Goal: Register for event/course

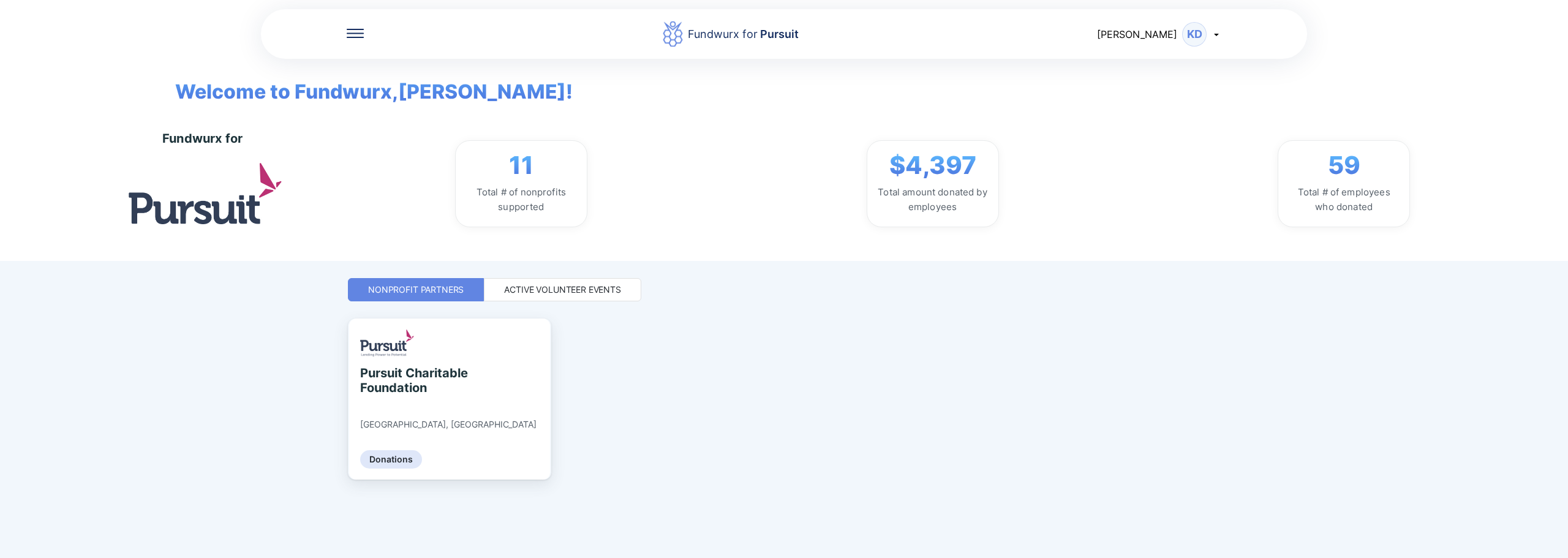
click at [580, 291] on div "Active Volunteer Events" at bounding box center [562, 290] width 117 height 12
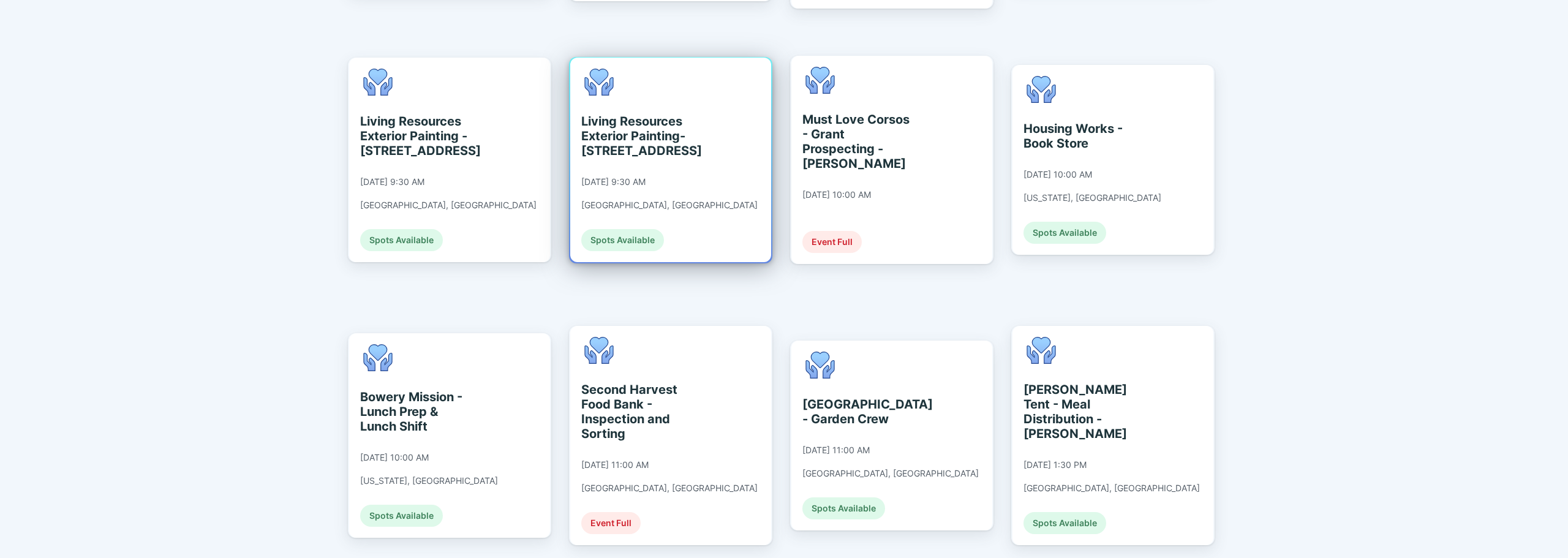
scroll to position [1103, 0]
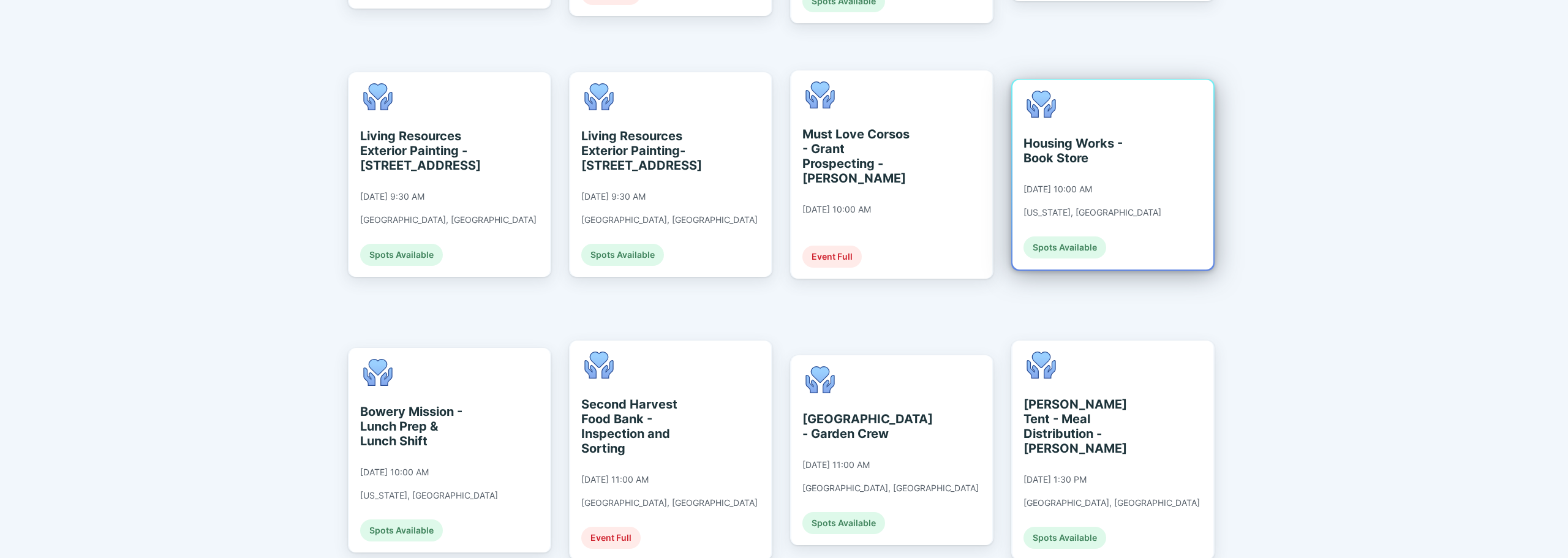
click at [940, 125] on div "Housing Works - Book Store [DATE] 10:00 AM [US_STATE], [GEOGRAPHIC_DATA] Spots …" at bounding box center [1113, 174] width 201 height 190
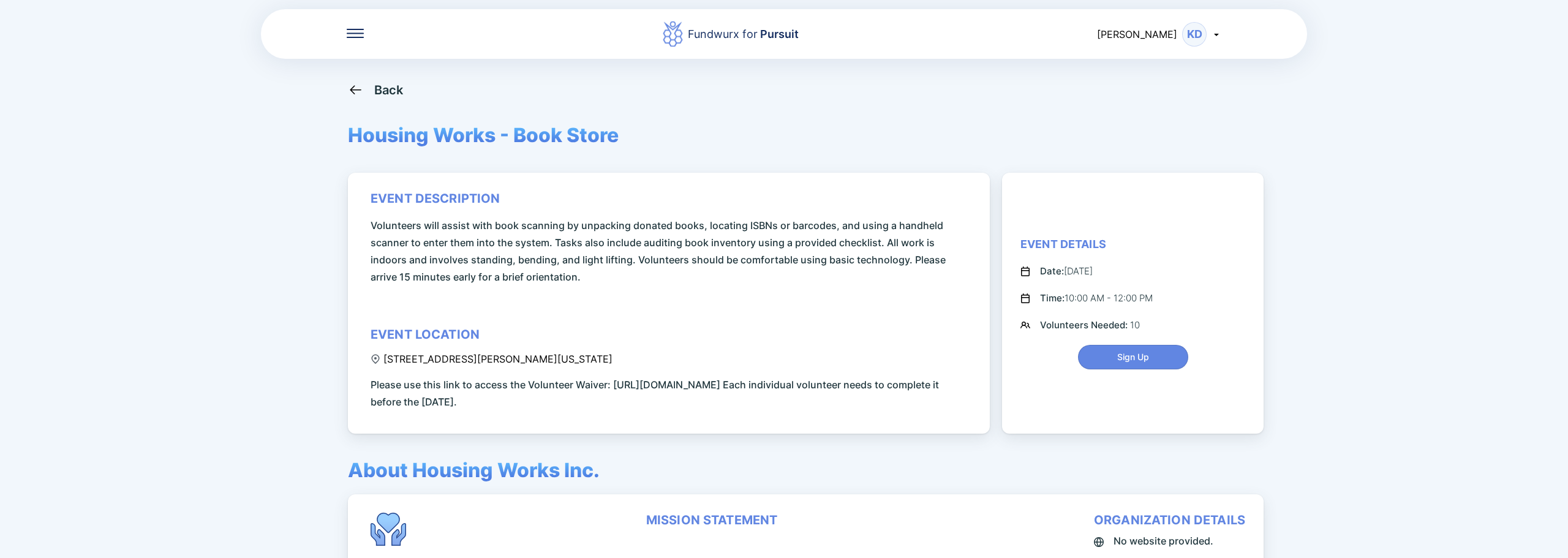
scroll to position [122, 0]
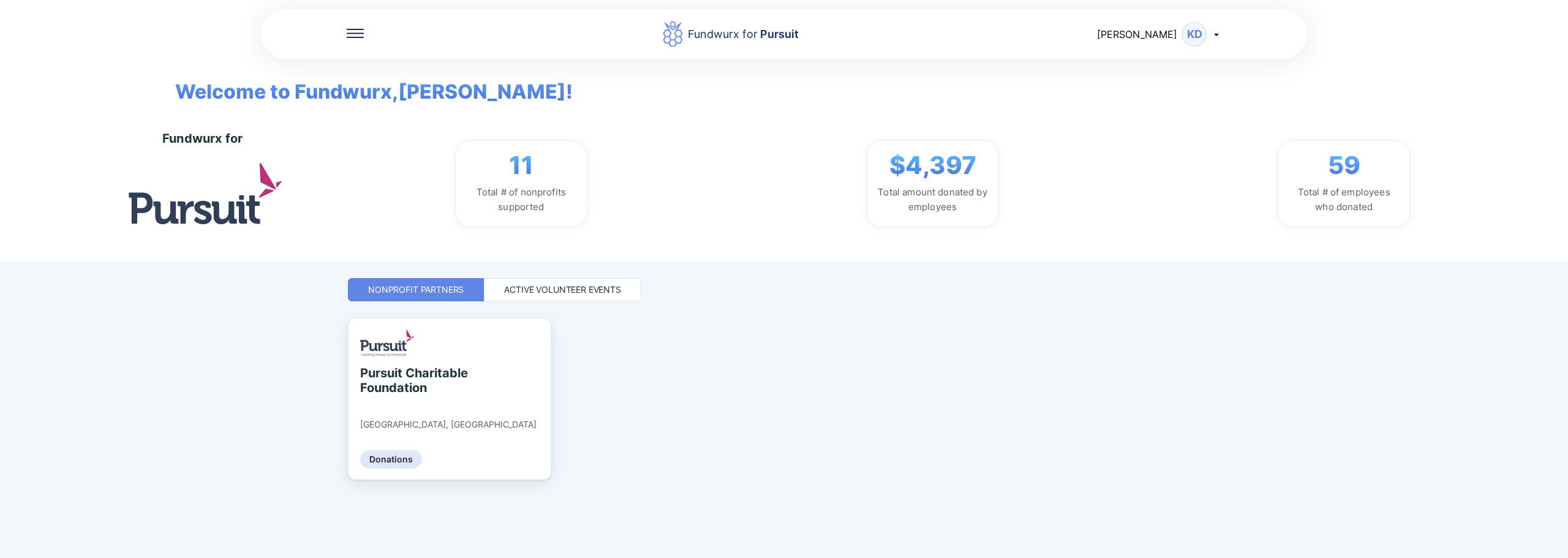
click at [540, 281] on div "Active Volunteer Events" at bounding box center [563, 289] width 157 height 23
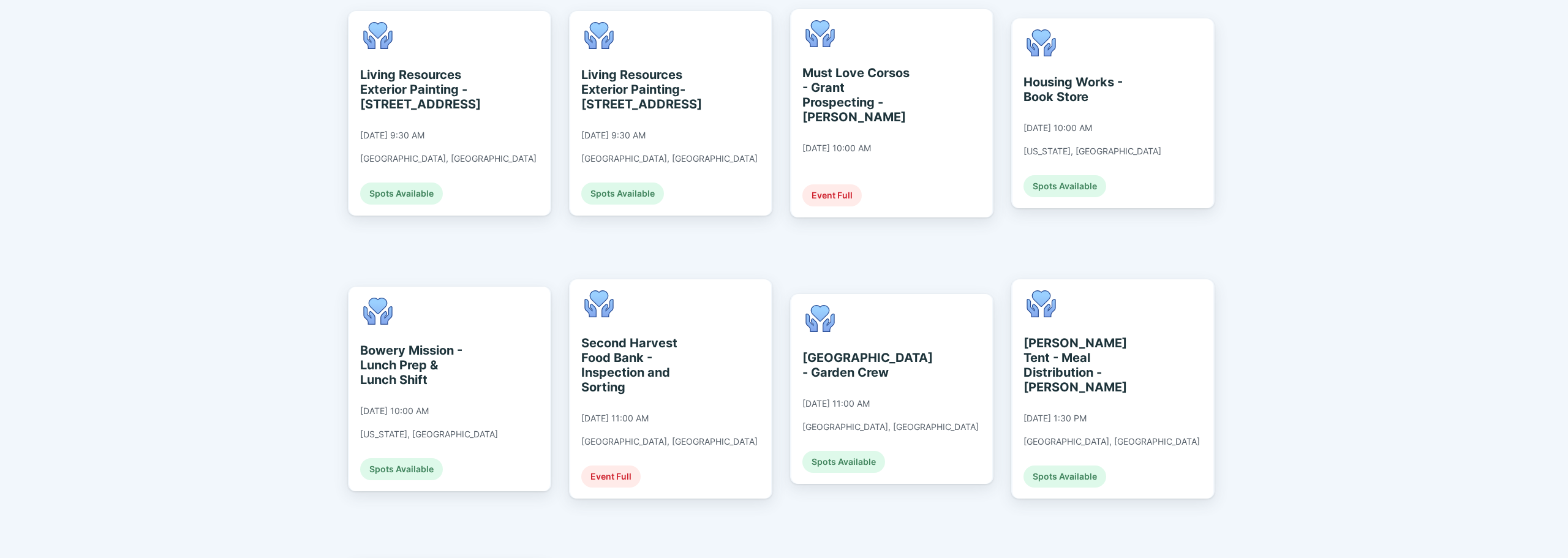
scroll to position [1103, 0]
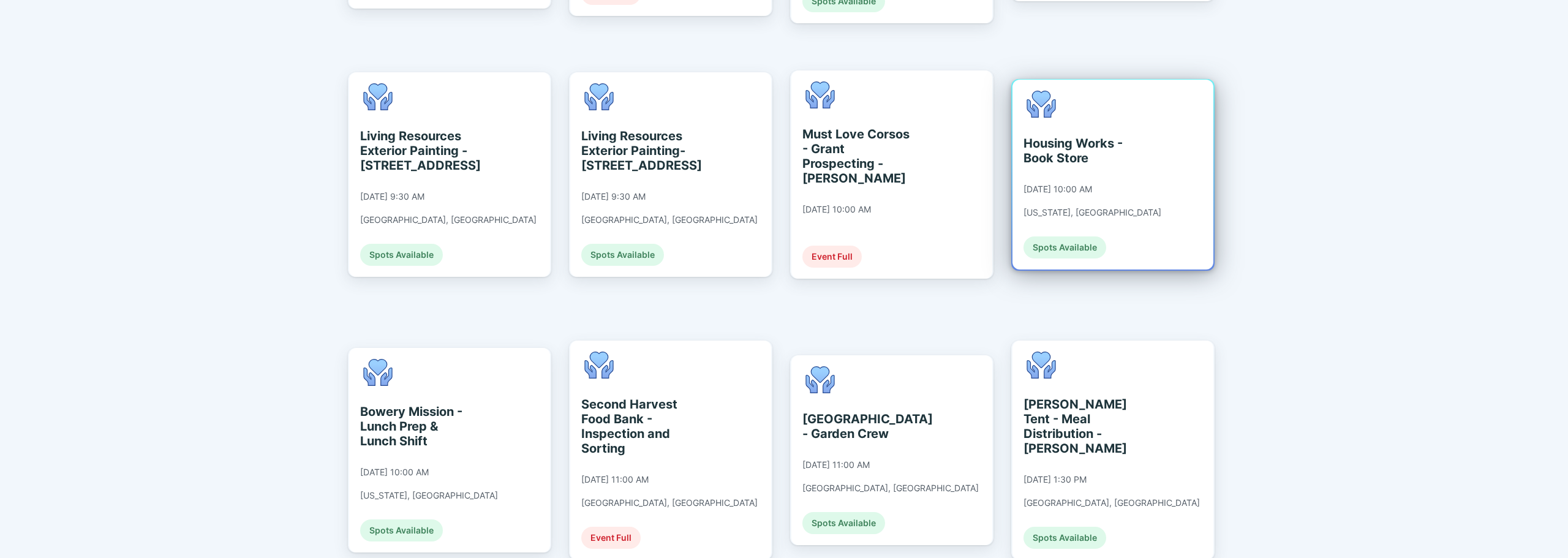
click at [940, 171] on div "Housing Works - Book Store [DATE] 10:00 AM [US_STATE], [GEOGRAPHIC_DATA] Spots …" at bounding box center [1093, 174] width 138 height 168
